Goal: Transaction & Acquisition: Purchase product/service

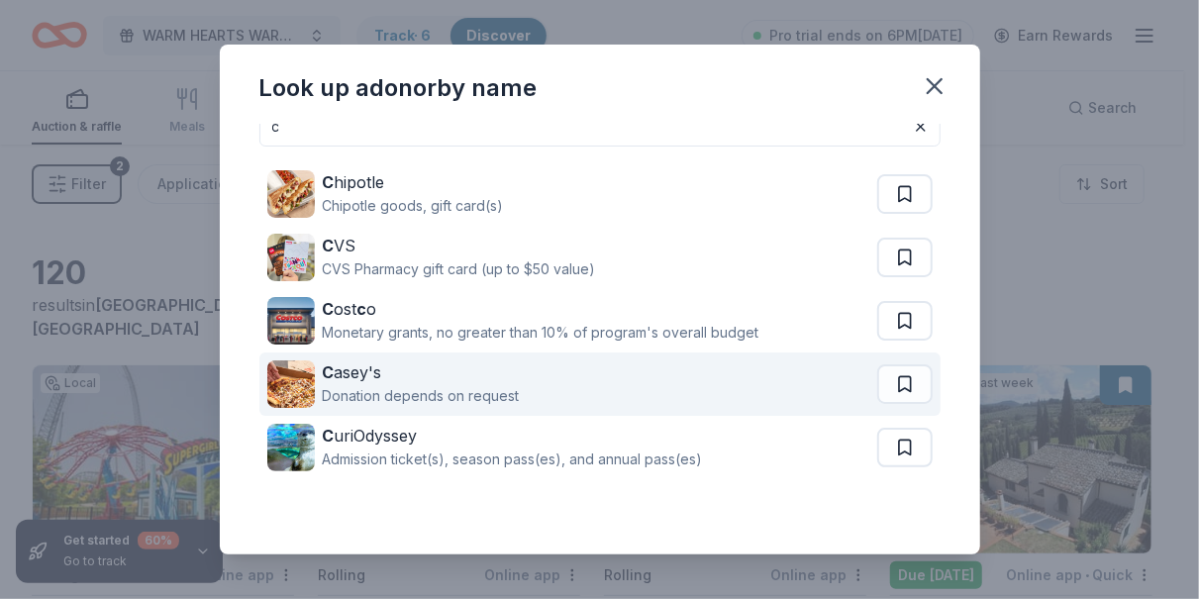
scroll to position [59, 0]
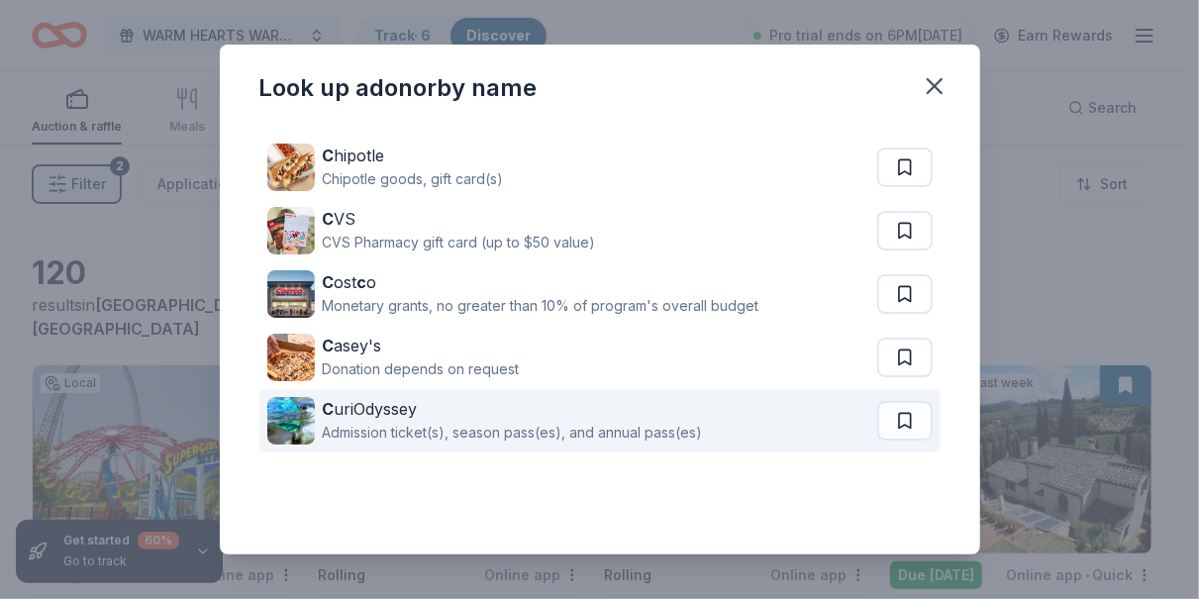
click at [381, 423] on div "Admission ticket(s), season pass(es), and annual pass(es)" at bounding box center [513, 433] width 380 height 24
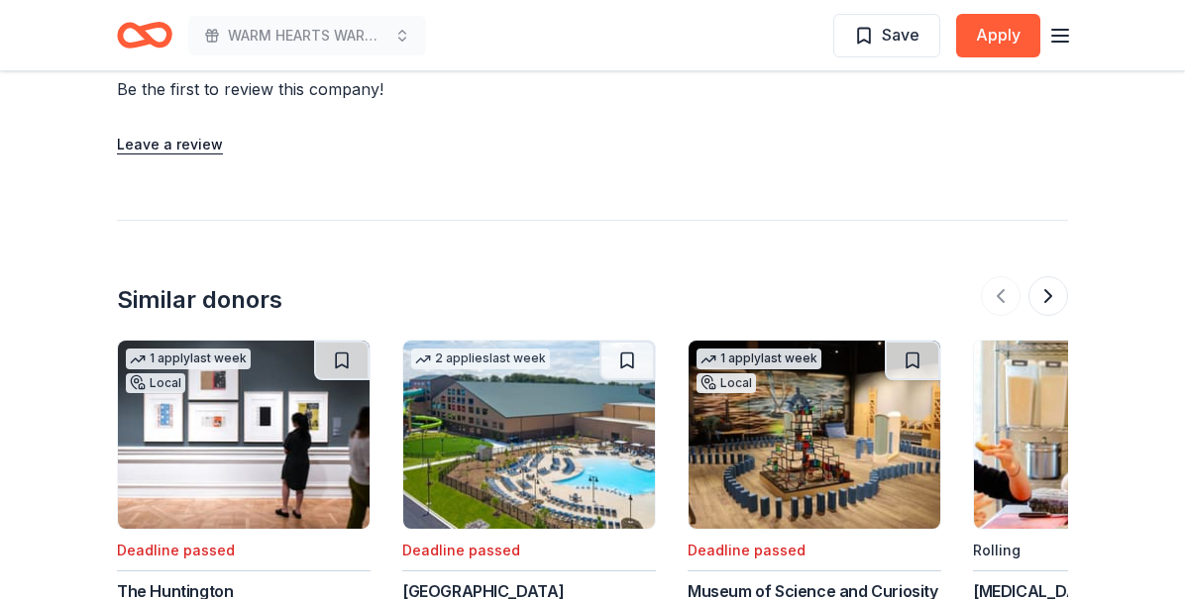
scroll to position [2278, 0]
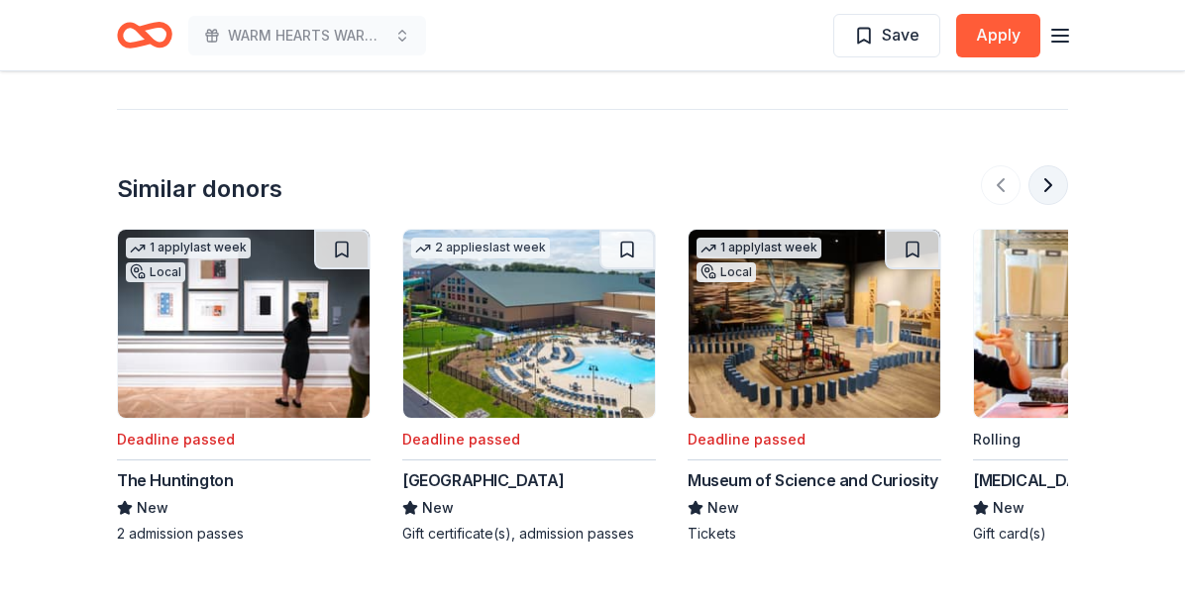
click at [1046, 183] on button at bounding box center [1048, 185] width 40 height 40
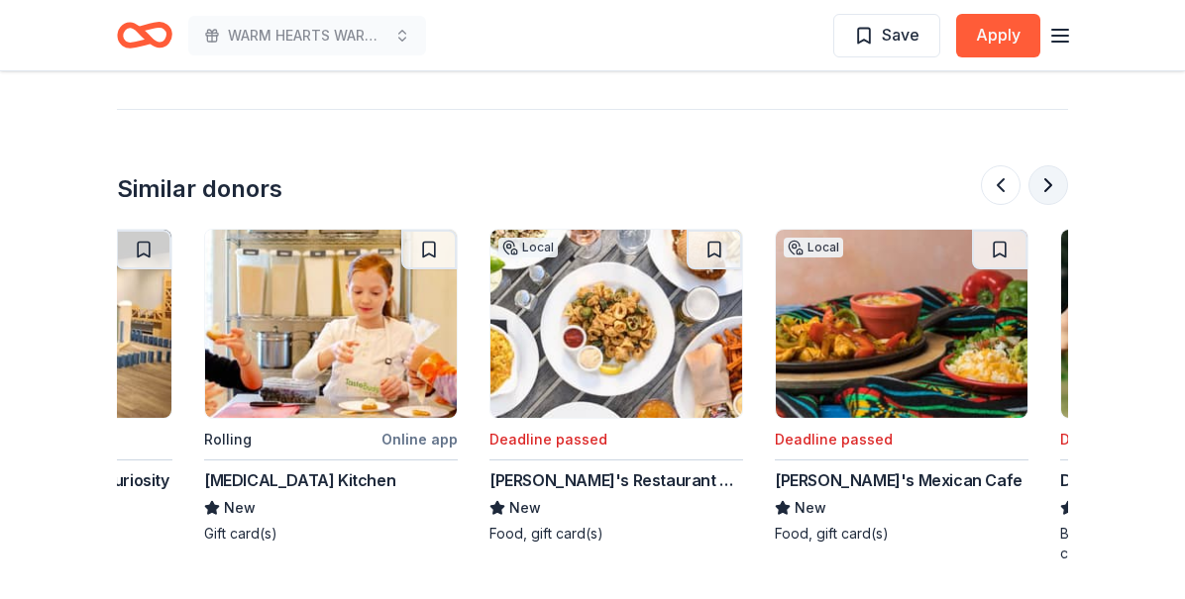
scroll to position [0, 856]
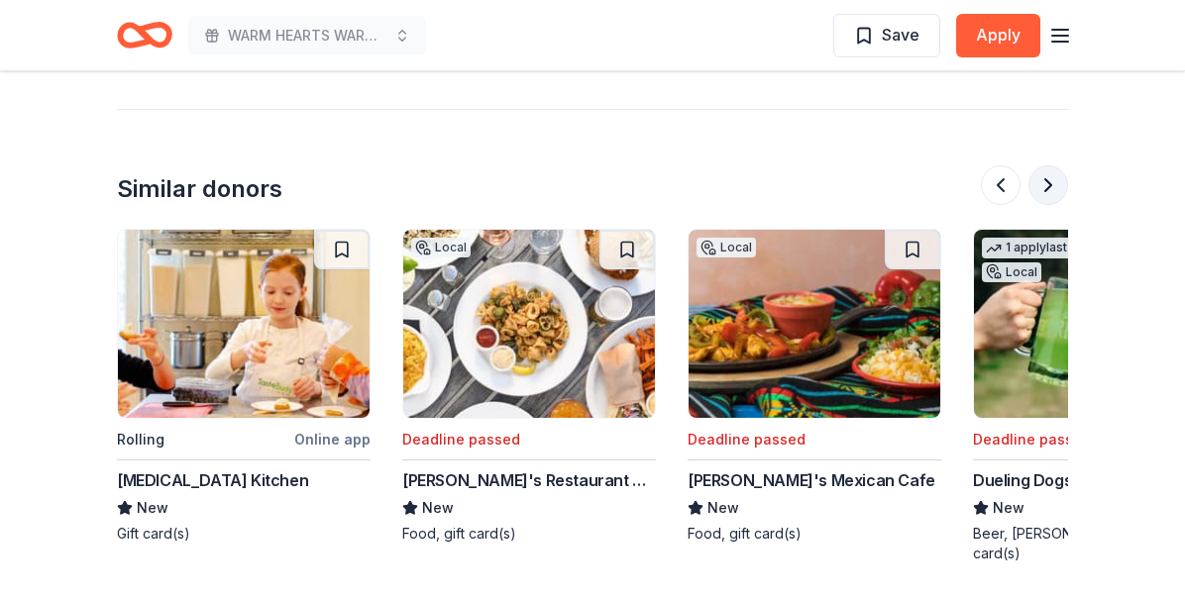
click at [1043, 189] on button at bounding box center [1048, 185] width 40 height 40
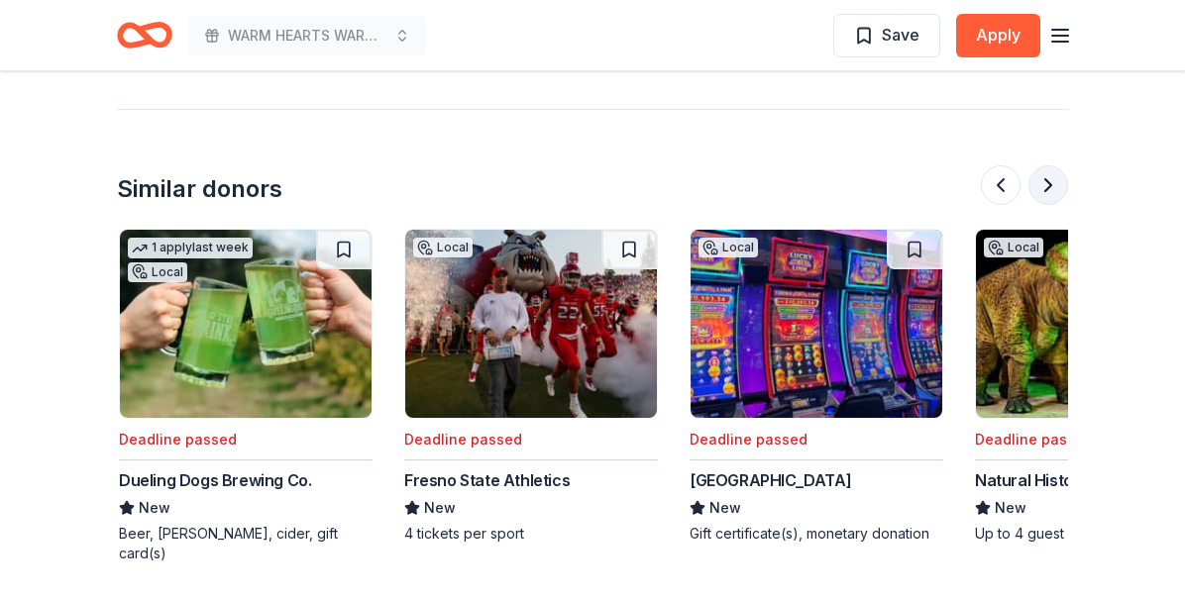
scroll to position [0, 1712]
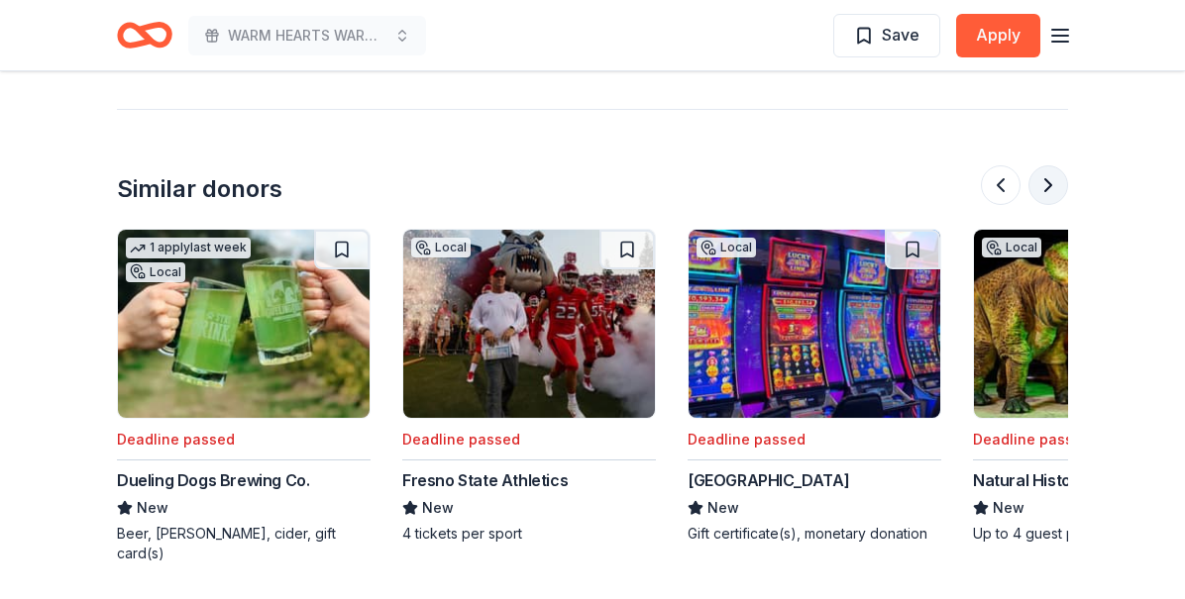
click at [1043, 195] on button at bounding box center [1048, 185] width 40 height 40
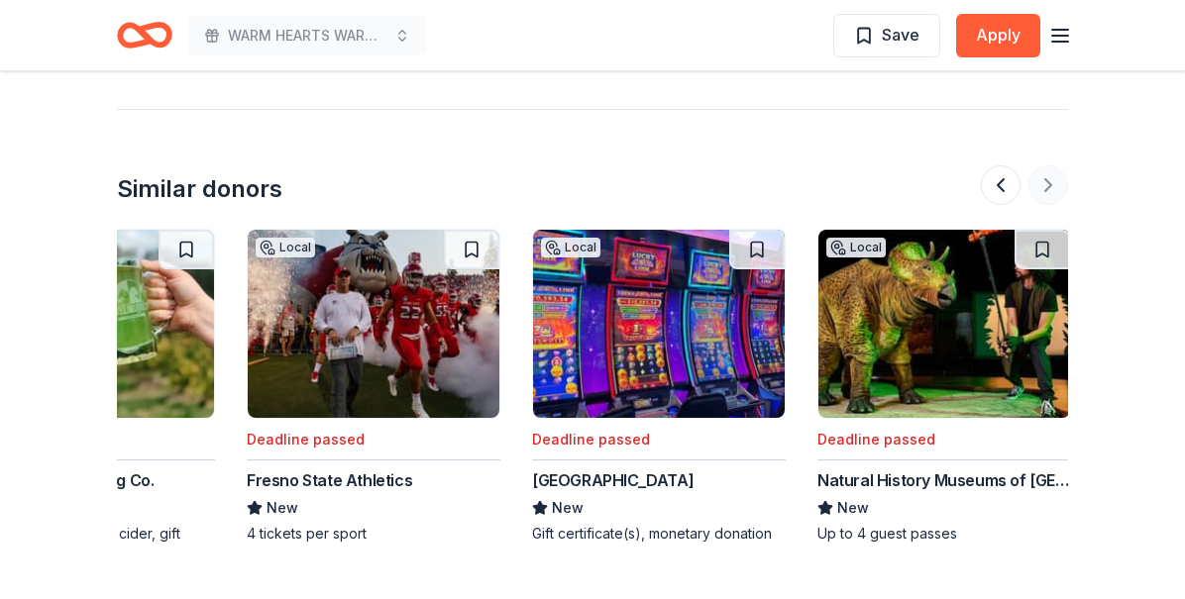
scroll to position [0, 1870]
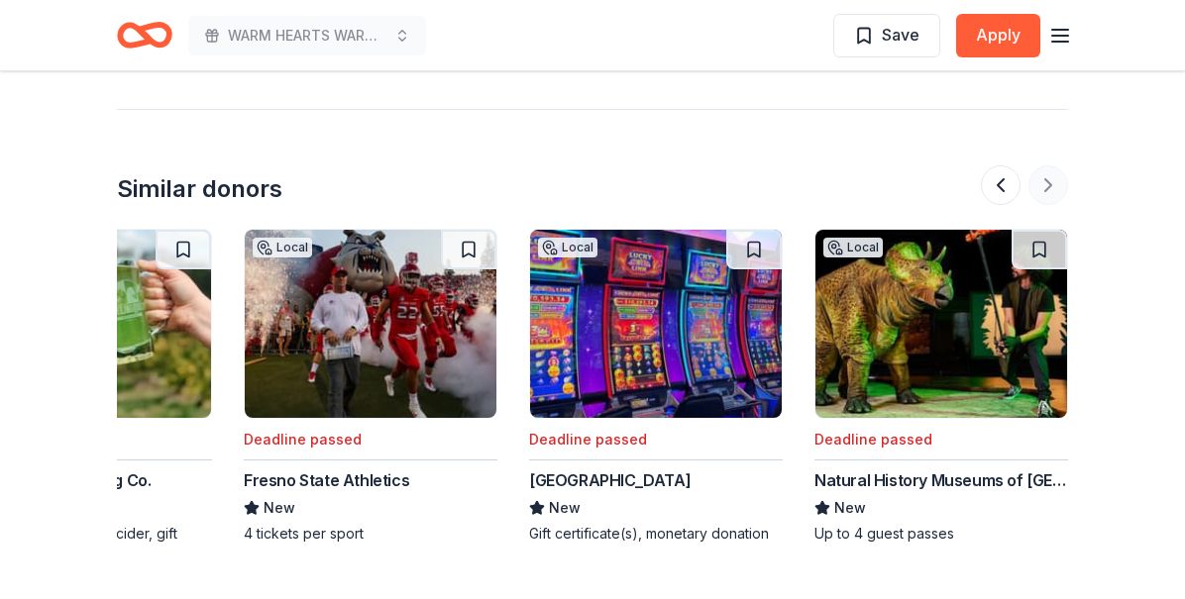
click at [1043, 195] on div at bounding box center [1024, 185] width 87 height 40
click at [1041, 195] on div at bounding box center [1024, 185] width 87 height 40
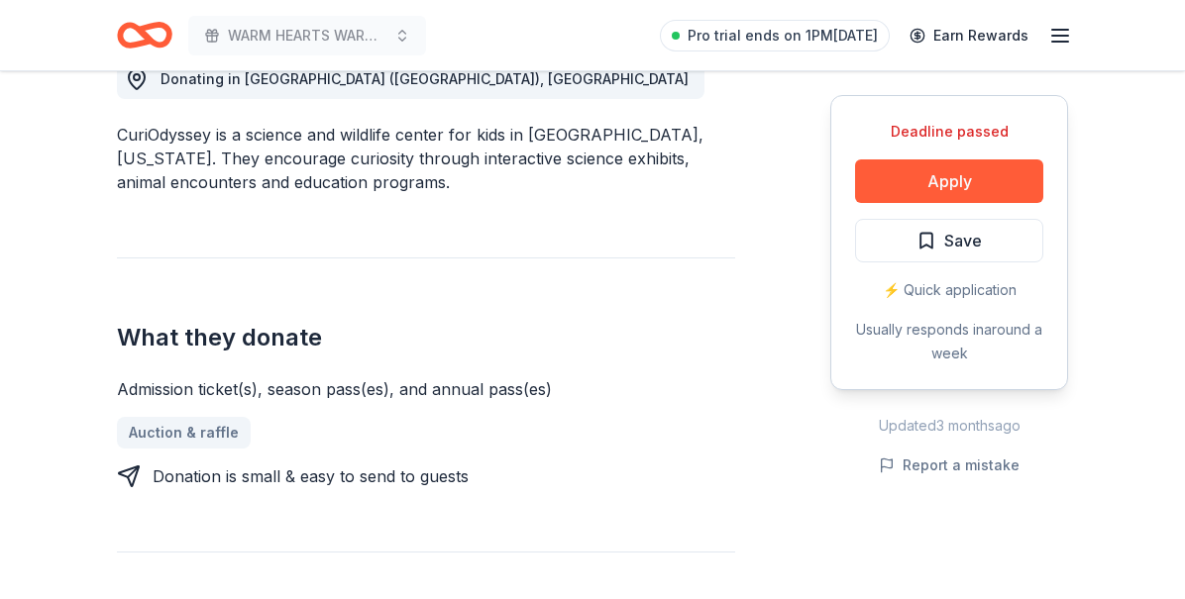
scroll to position [594, 0]
